Goal: Task Accomplishment & Management: Use online tool/utility

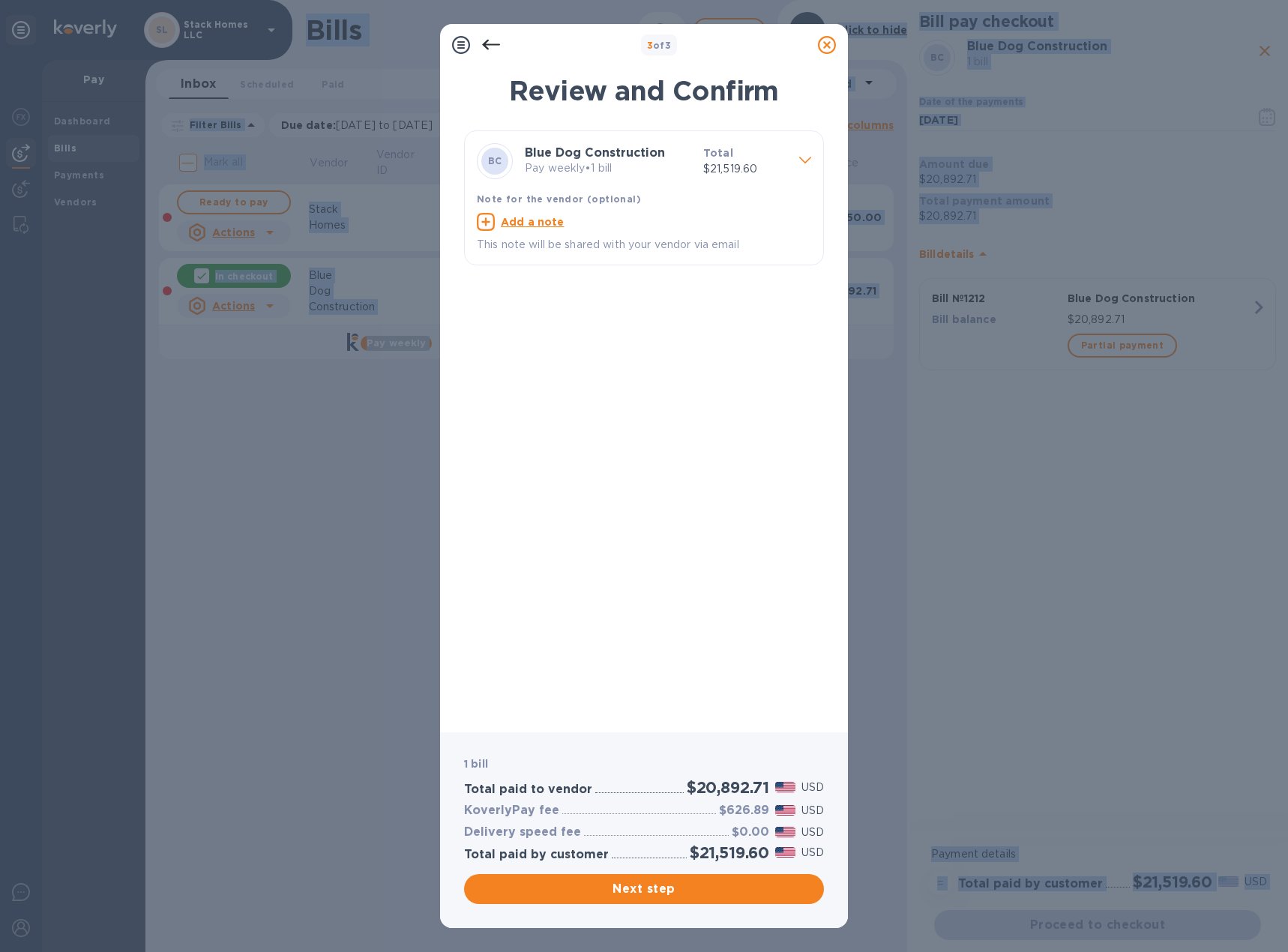
drag, startPoint x: 286, startPoint y: 3, endPoint x: 337, endPoint y: -46, distance: 70.5
click at [337, 0] on html "[PERSON_NAME] Homes LLC Pay Dashboard Bills Payments Vendors Bills ​ Add [PERSO…" at bounding box center [644, 476] width 1288 height 952
click at [329, 410] on div "3 of 3 Review and Confirm BC Blue Dog Construction Pay weekly • 1 bill Total $2…" at bounding box center [644, 476] width 1288 height 952
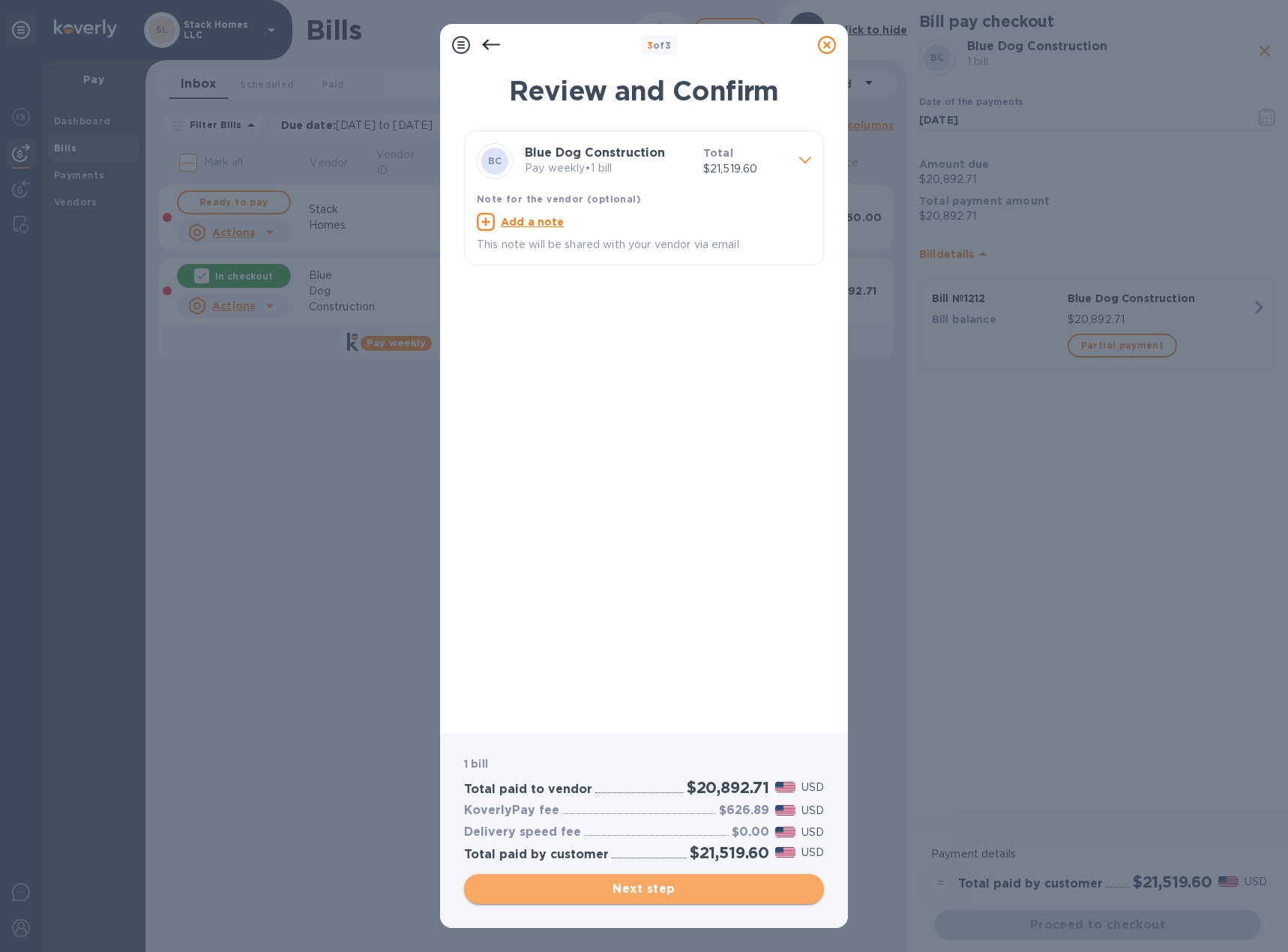
click at [646, 893] on span "Next step" at bounding box center [644, 889] width 336 height 18
type input "[DATE]"
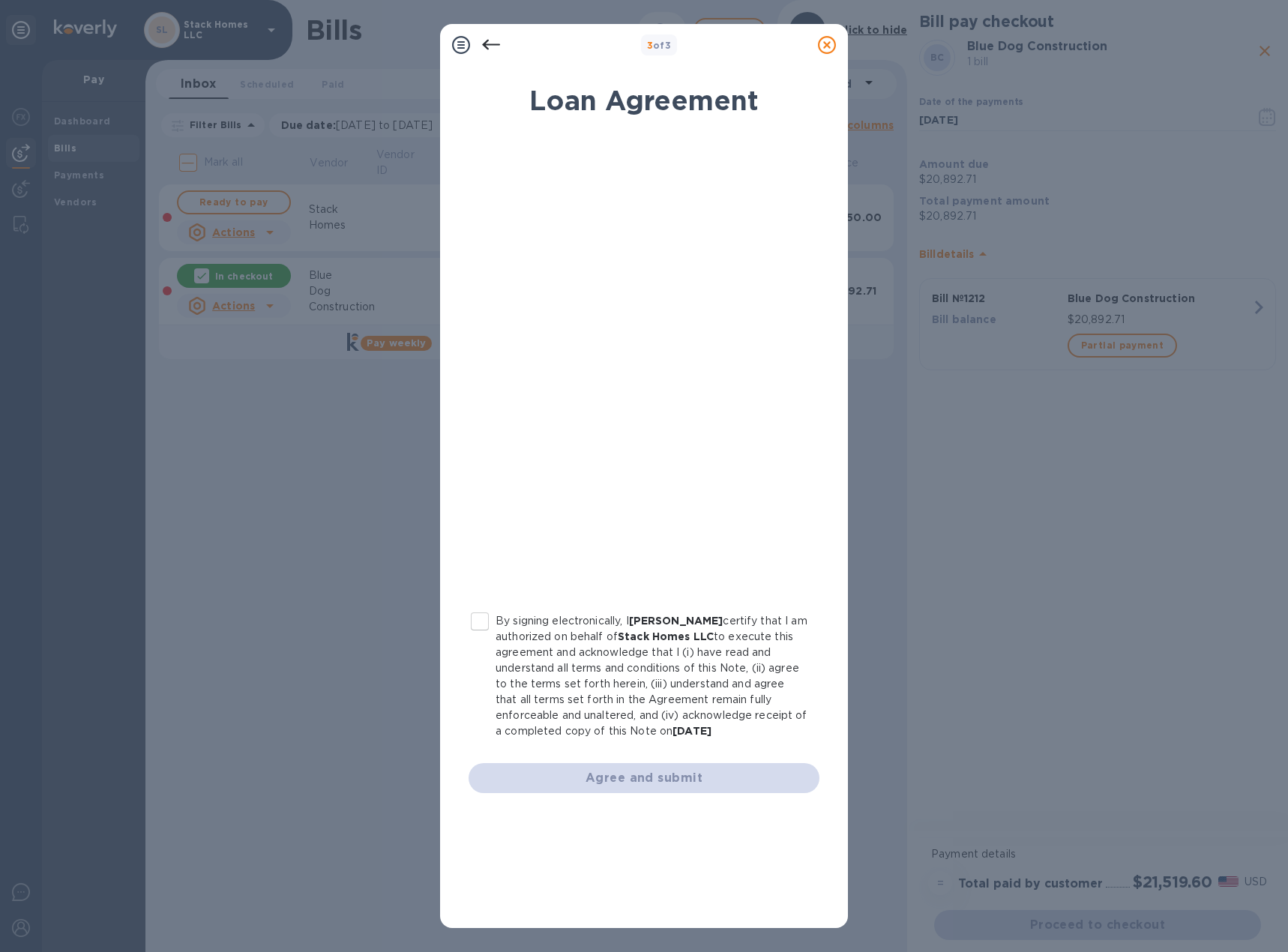
click at [484, 794] on div "By signing electronically, I [PERSON_NAME] certify that I am authorized on beha…" at bounding box center [644, 464] width 369 height 676
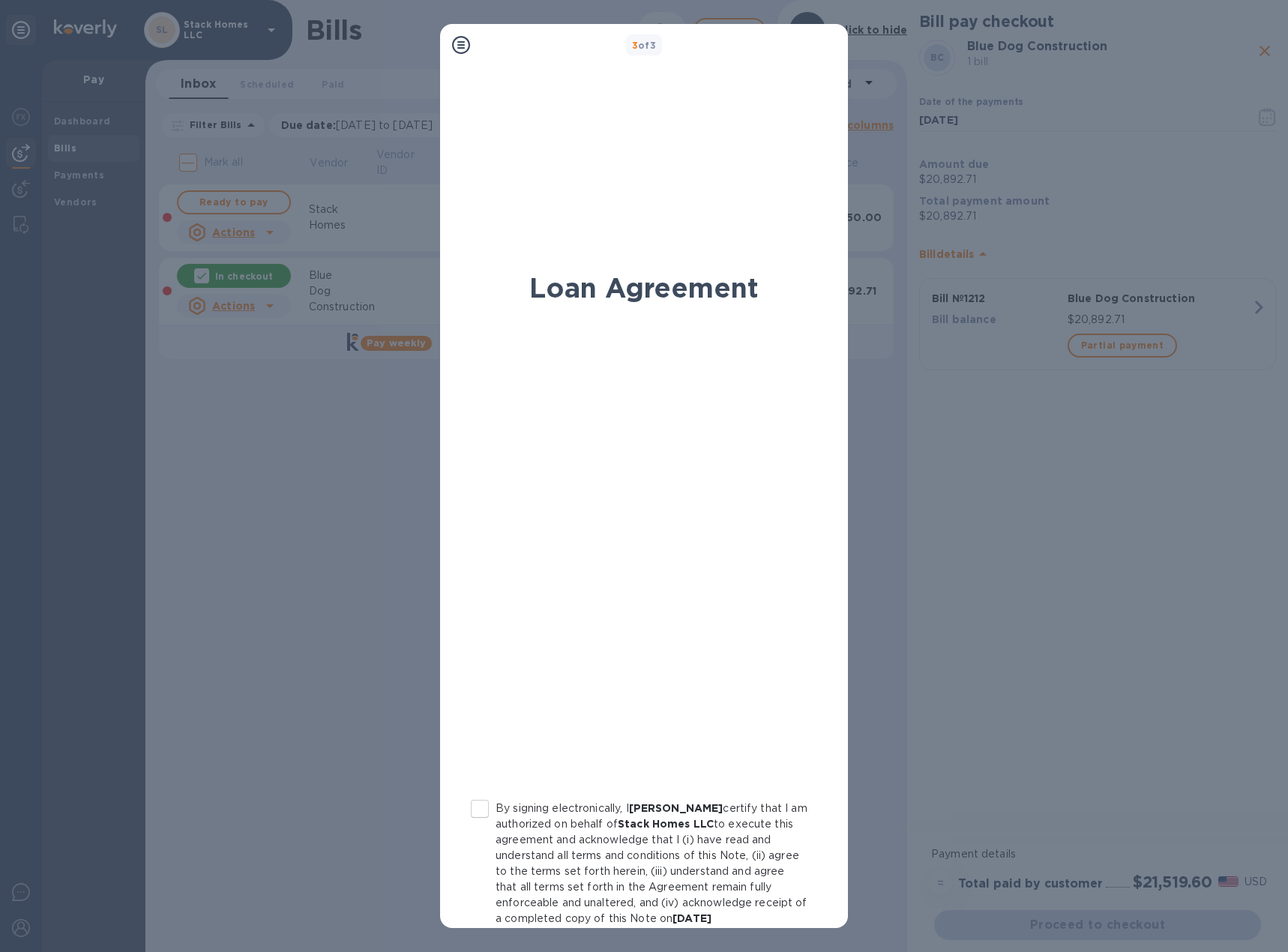
click at [475, 803] on div "Loan Agreement By signing electronically, I [PERSON_NAME] certify that I am aut…" at bounding box center [644, 625] width 384 height 727
click at [462, 52] on icon at bounding box center [461, 45] width 18 height 18
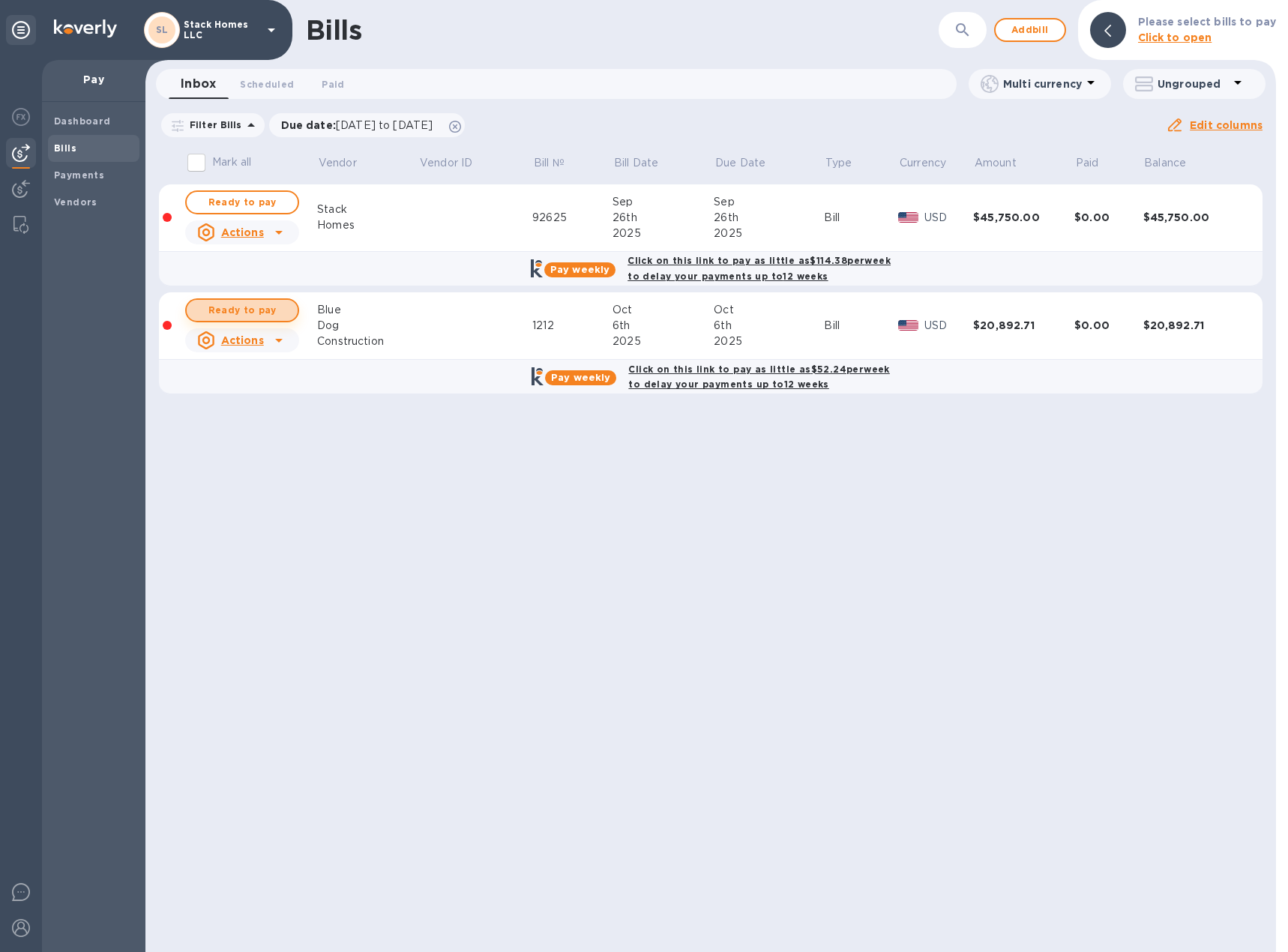
click at [283, 314] on span "Ready to pay" at bounding box center [242, 310] width 87 height 18
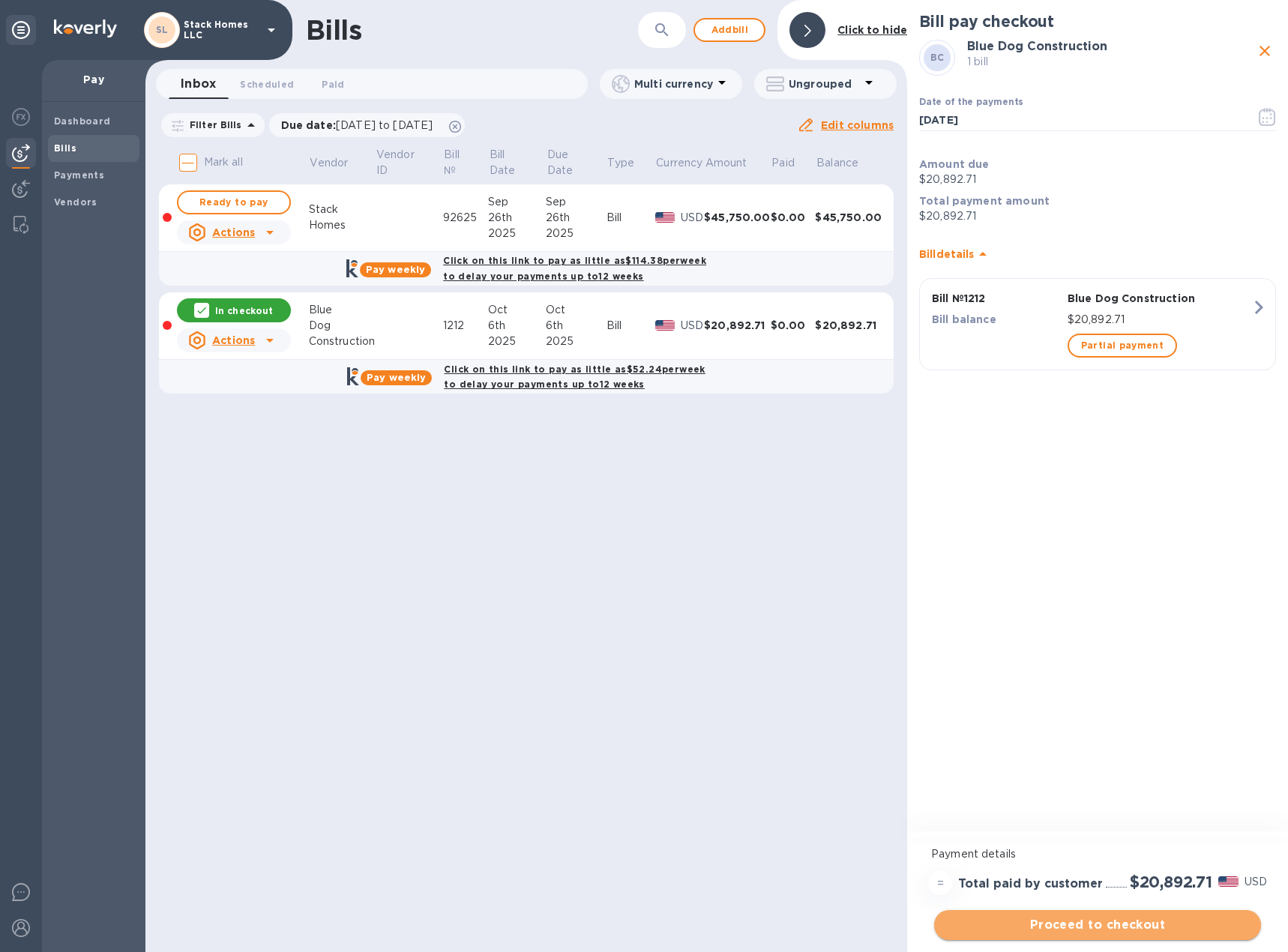
click at [1129, 934] on button "Proceed to checkout" at bounding box center [1097, 925] width 327 height 30
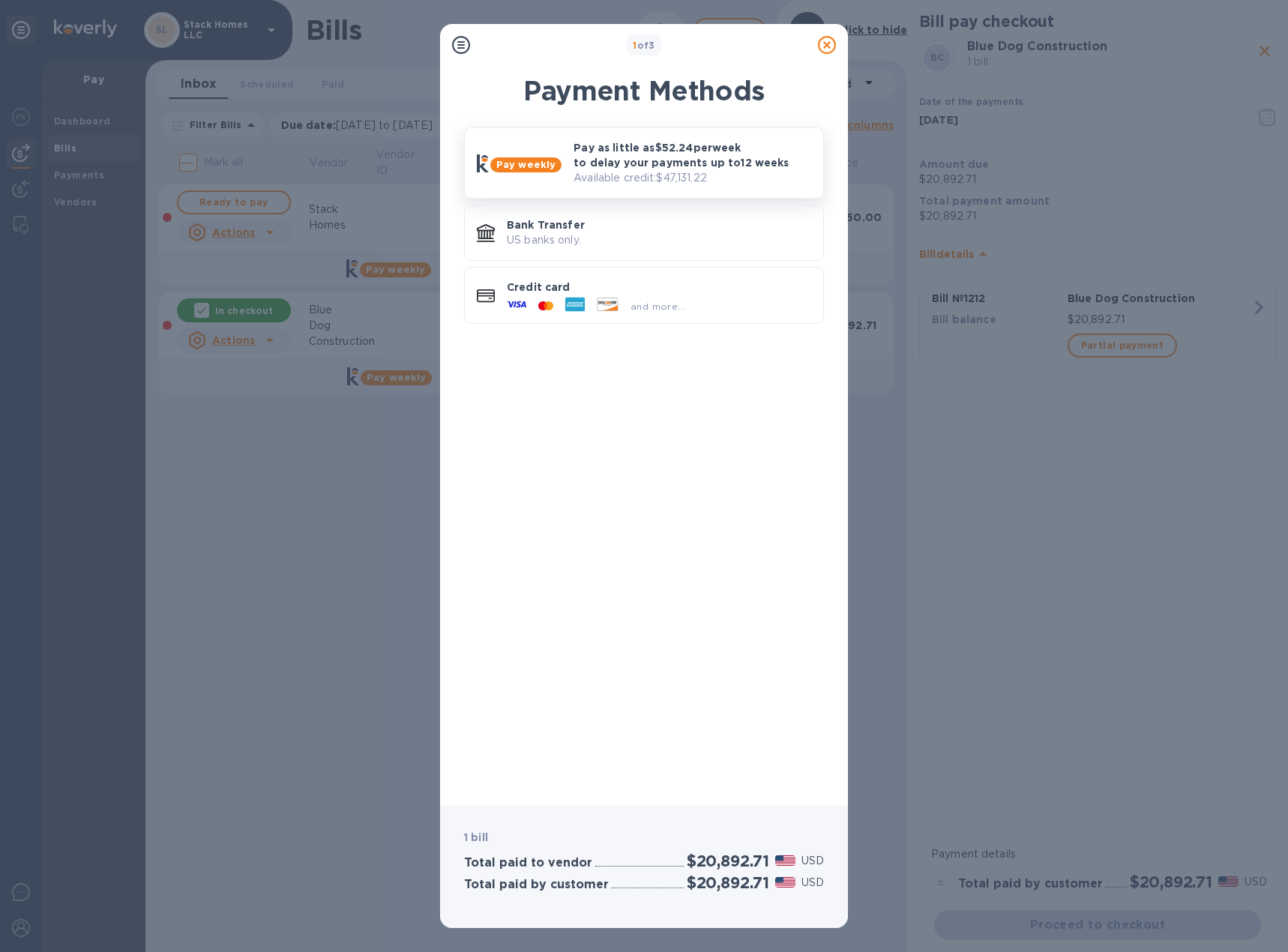
click at [655, 148] on p "Pay as little as $52.24 per week to delay your payments up to 12 weeks" at bounding box center [693, 155] width 238 height 30
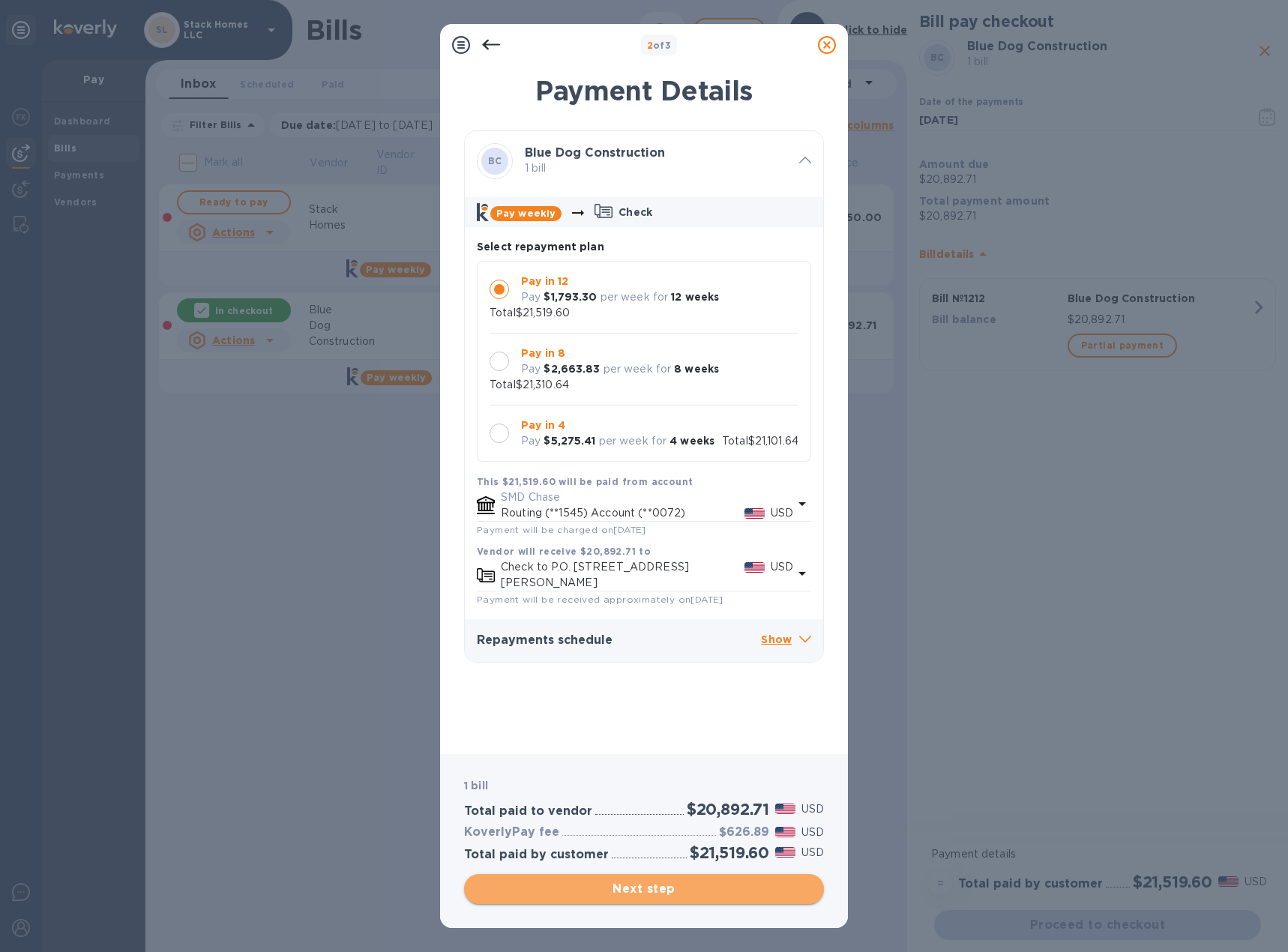
click at [622, 898] on button "Next step" at bounding box center [644, 889] width 360 height 30
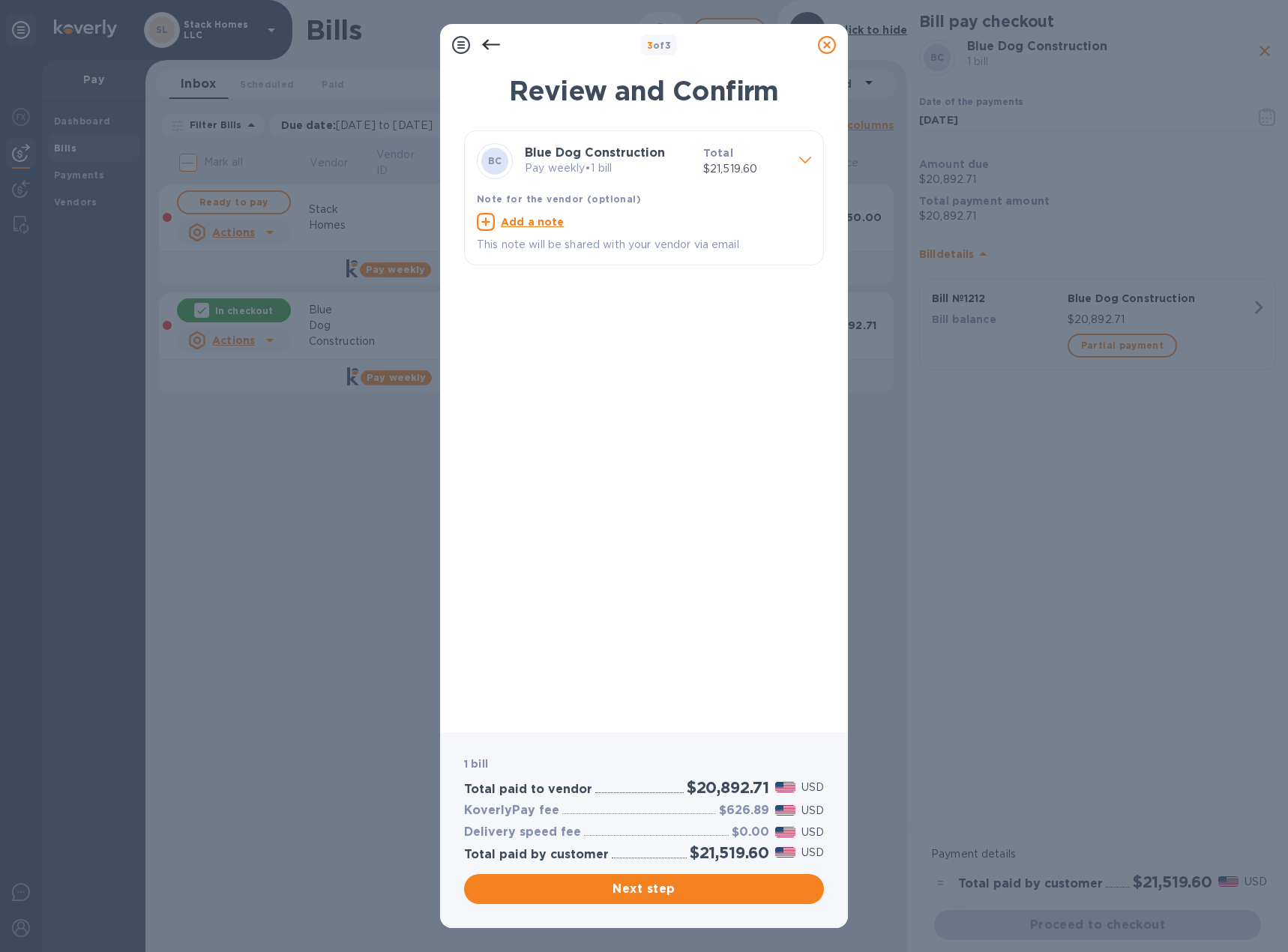
click at [615, 874] on div "Next step" at bounding box center [644, 889] width 366 height 36
click at [627, 912] on div "1 bill Total paid to vendor $20,892.71 USD KoverlyPay fee $626.89 USD Delivery …" at bounding box center [644, 831] width 408 height 196
click at [635, 892] on span "Next step" at bounding box center [644, 889] width 336 height 18
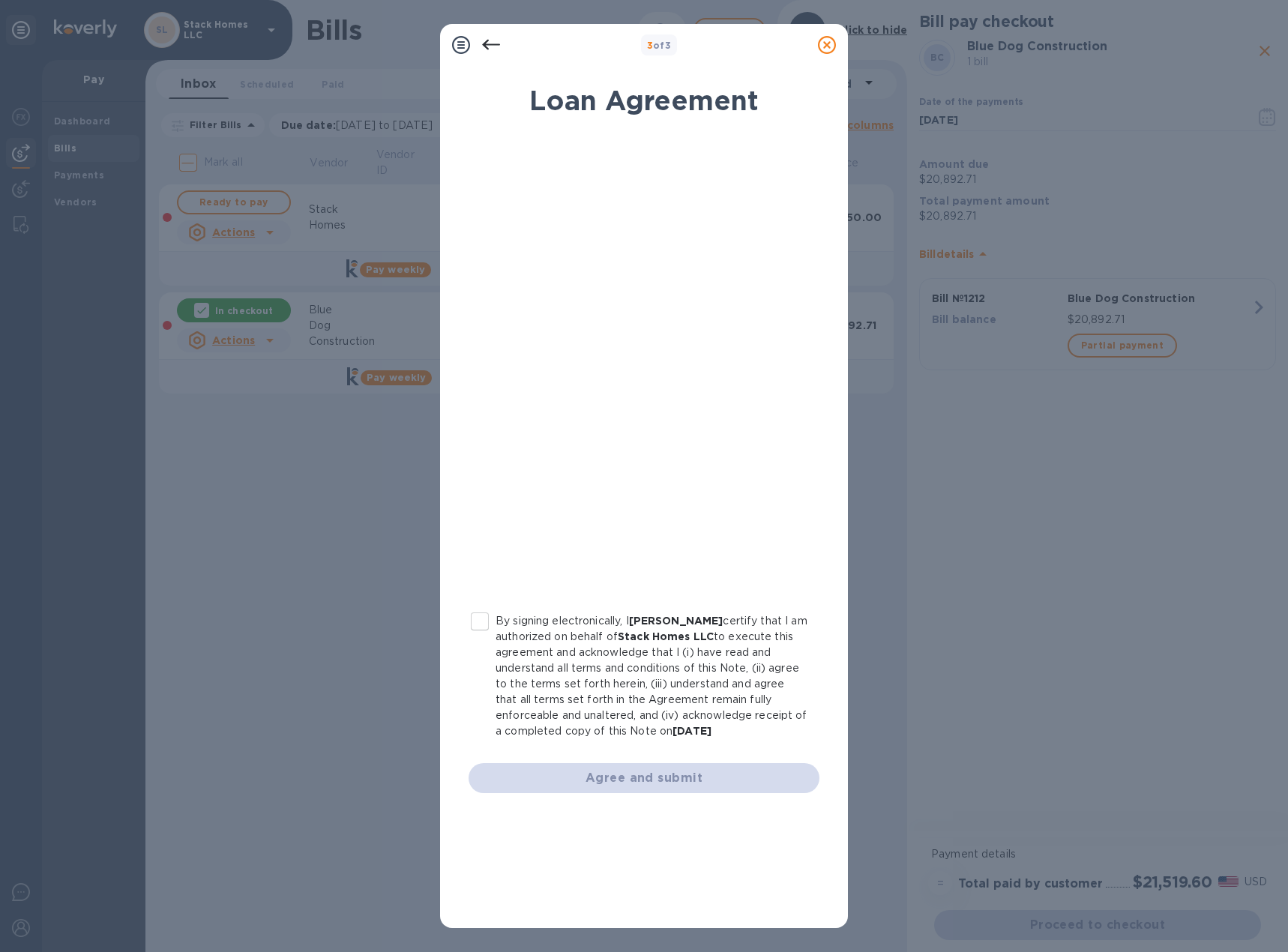
click at [478, 634] on input "By signing electronically, I Tina Catchings certify that I am authorized on beh…" at bounding box center [479, 621] width 31 height 31
checkbox input "true"
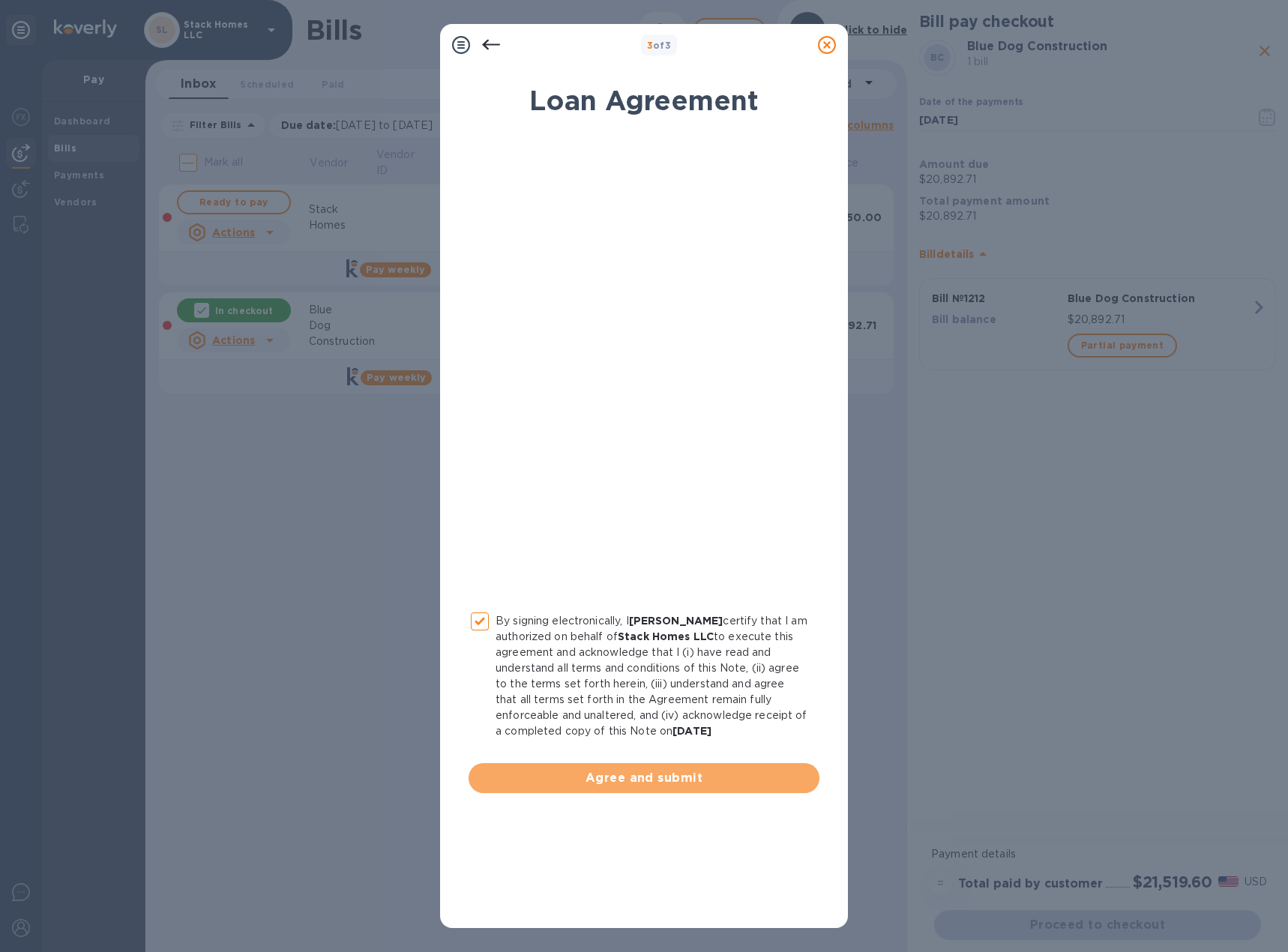
click at [592, 787] on button "Agree and submit" at bounding box center [644, 778] width 351 height 30
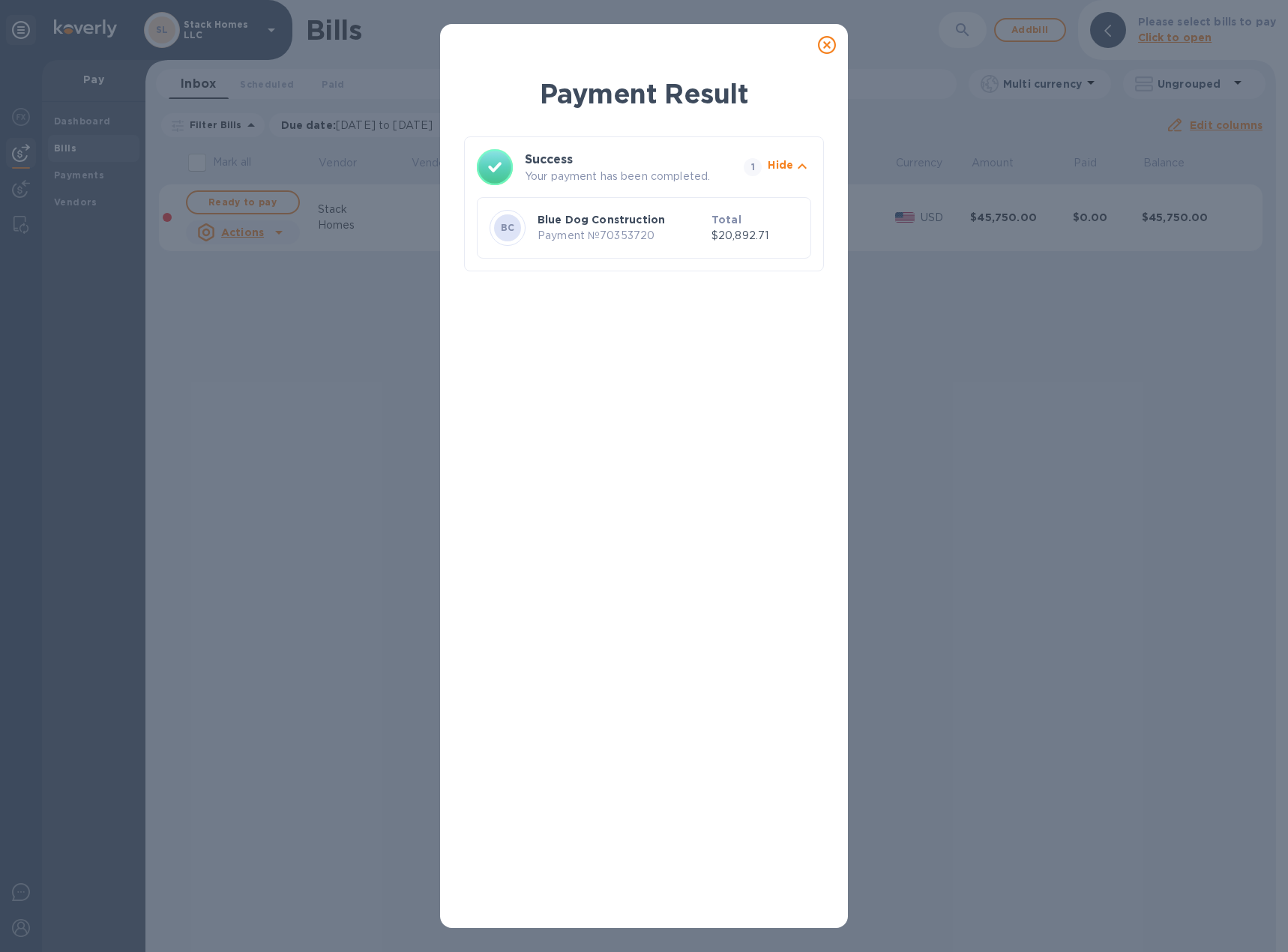
click at [828, 38] on icon at bounding box center [827, 45] width 18 height 18
